Goal: Information Seeking & Learning: Learn about a topic

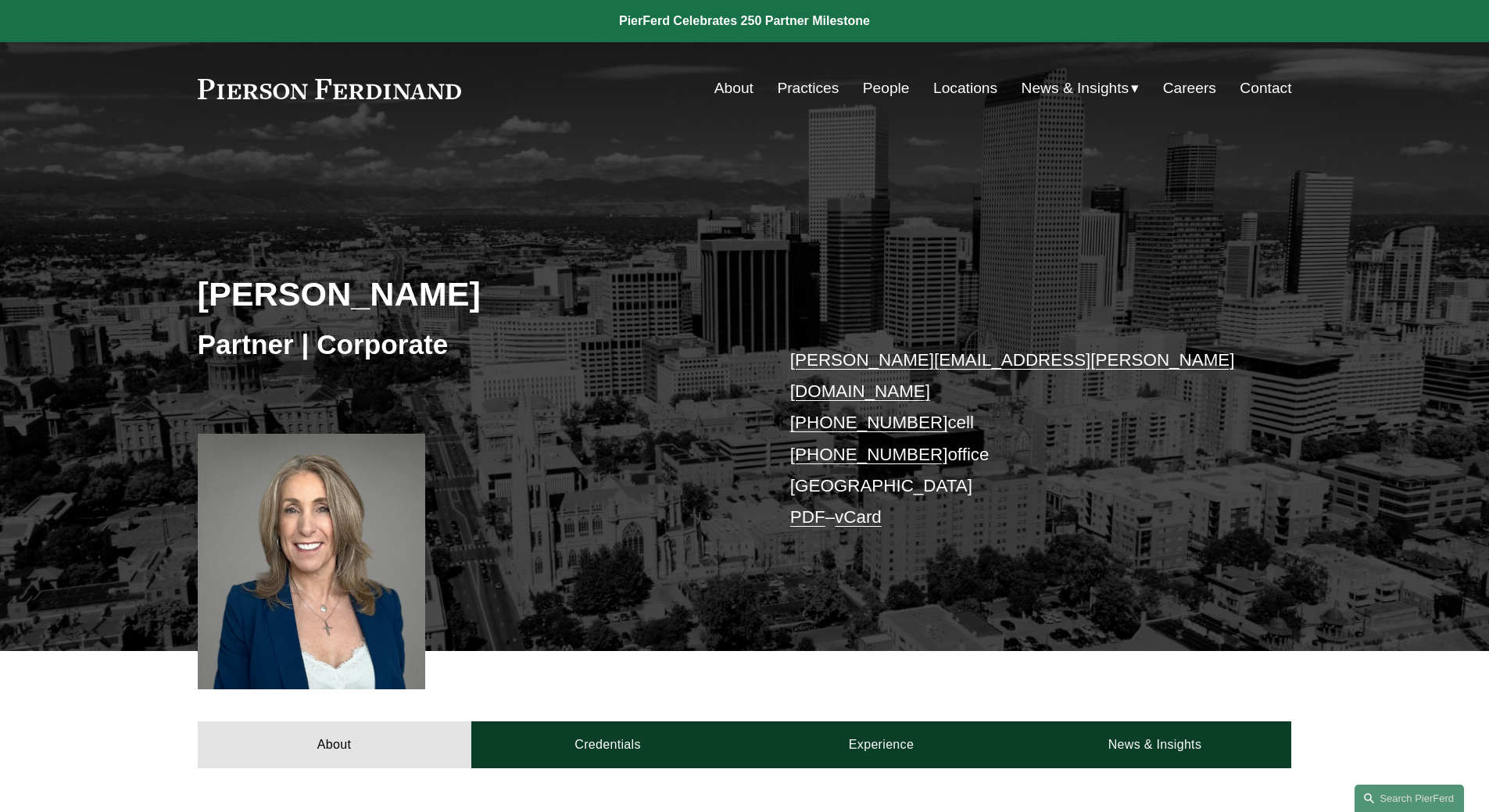
click at [791, 85] on link "Practices" at bounding box center [808, 88] width 62 height 30
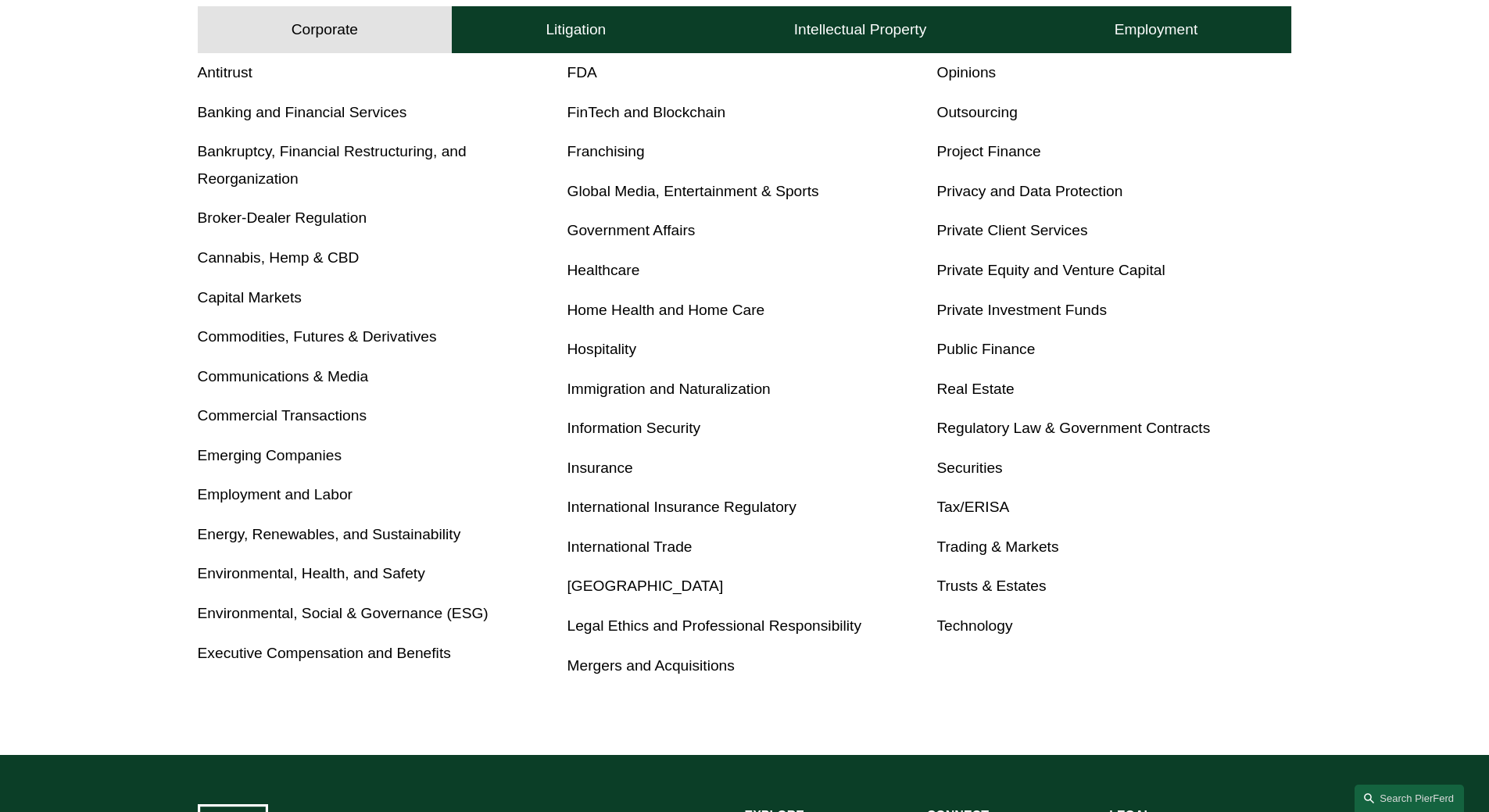
scroll to position [669, 0]
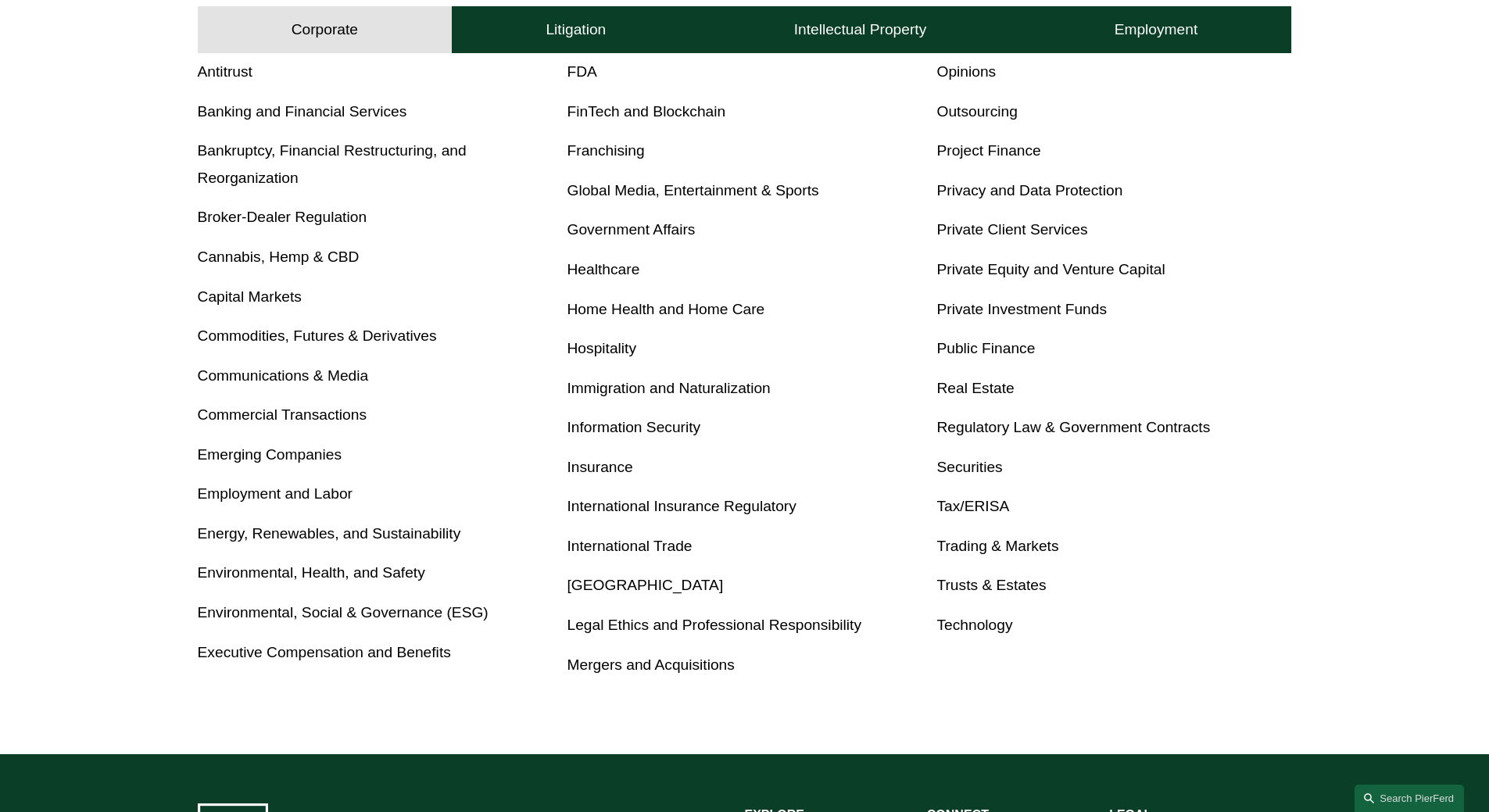
click at [982, 582] on link "Trusts & Estates" at bounding box center [992, 585] width 110 height 16
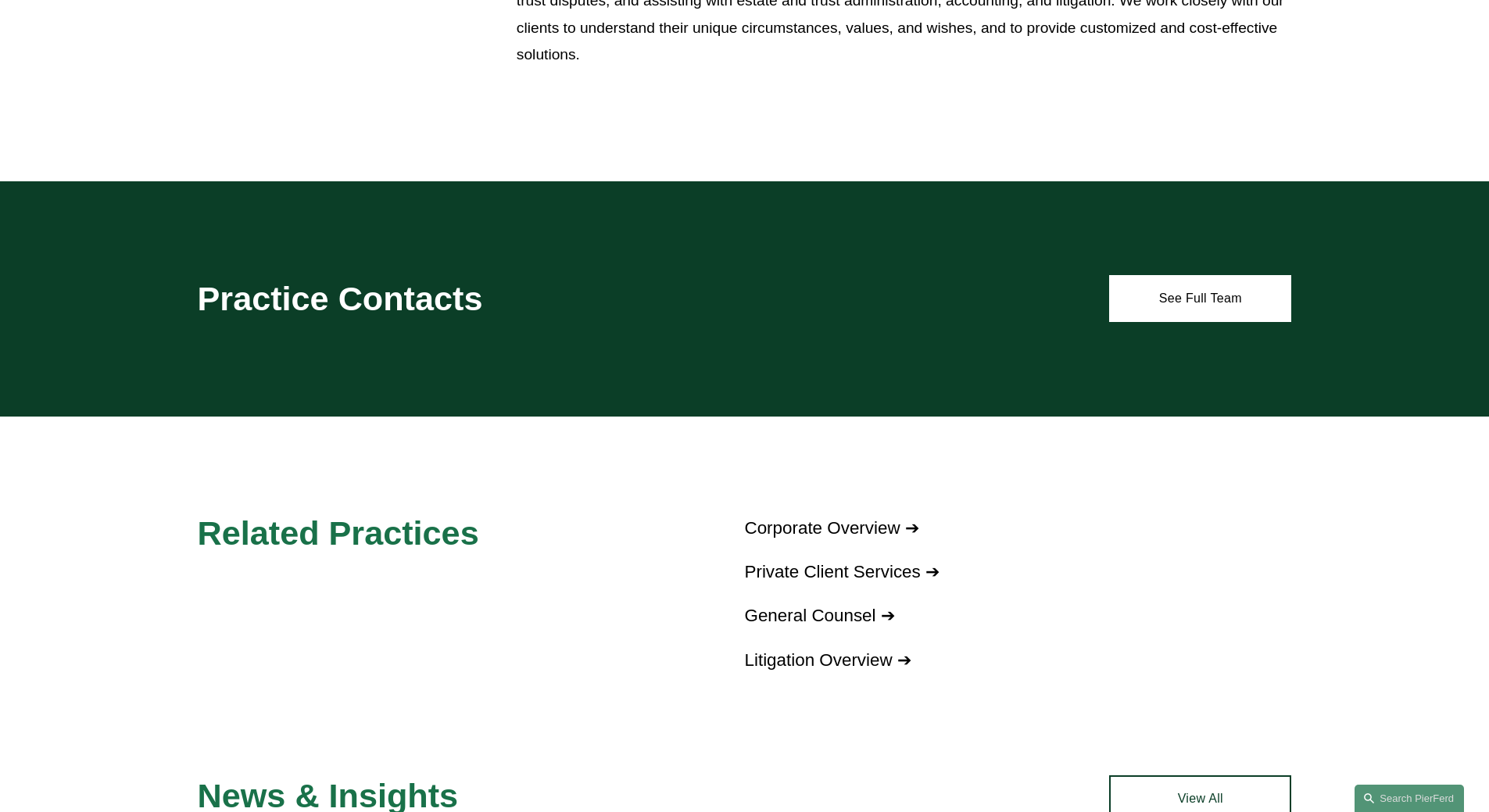
scroll to position [730, 0]
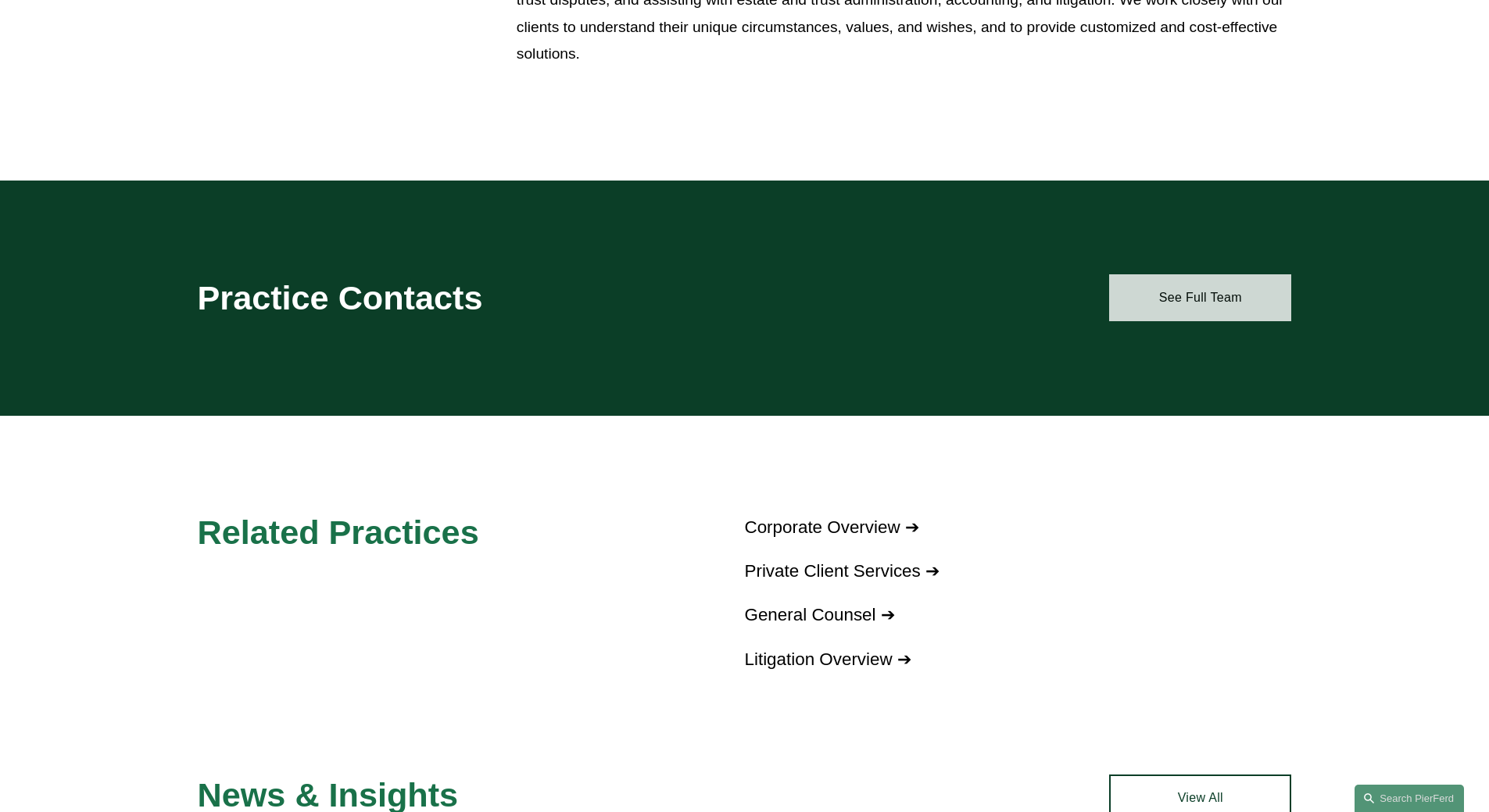
click at [1183, 307] on link "See Full Team" at bounding box center [1200, 298] width 182 height 47
